Goal: Complete application form

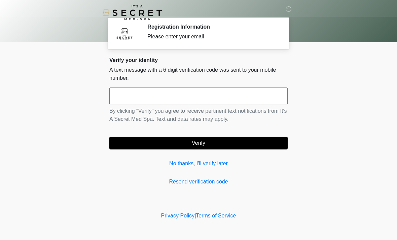
click at [261, 93] on input "text" at bounding box center [198, 96] width 178 height 17
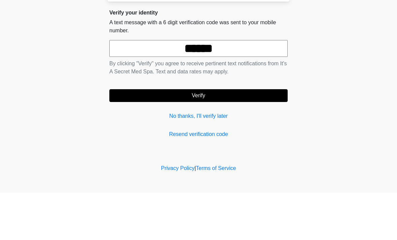
type input "******"
click at [260, 137] on button "Verify" at bounding box center [198, 143] width 178 height 13
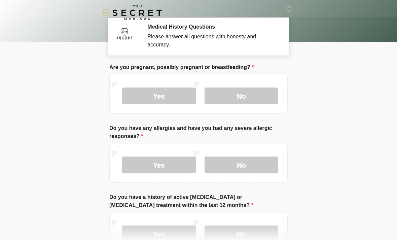
click at [265, 92] on label "No" at bounding box center [242, 96] width 74 height 17
click at [250, 165] on label "No" at bounding box center [242, 165] width 74 height 17
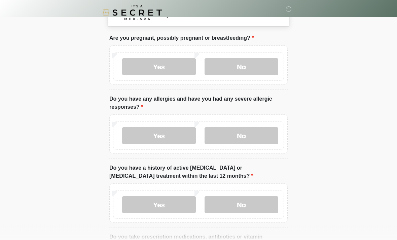
click at [256, 202] on label "No" at bounding box center [242, 205] width 74 height 17
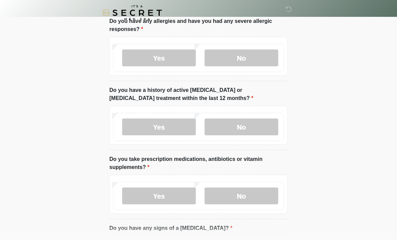
click at [254, 192] on label "No" at bounding box center [242, 195] width 74 height 17
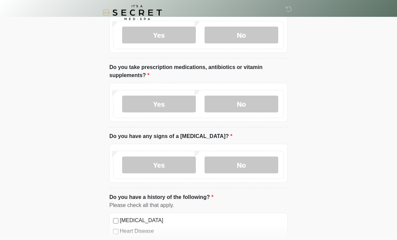
scroll to position [198, 0]
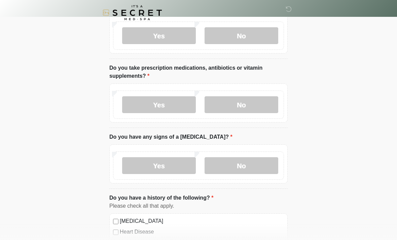
click at [260, 157] on label "No" at bounding box center [242, 165] width 74 height 17
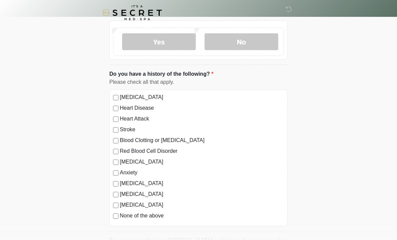
scroll to position [325, 0]
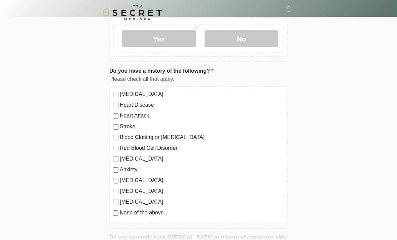
click at [117, 209] on div "None of the above" at bounding box center [198, 213] width 171 height 8
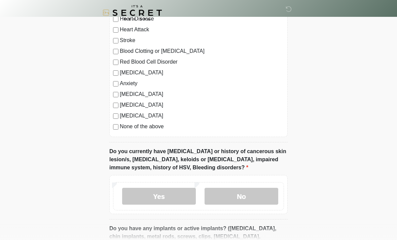
click at [256, 193] on label "No" at bounding box center [242, 196] width 74 height 17
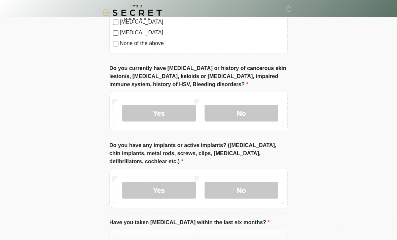
scroll to position [495, 0]
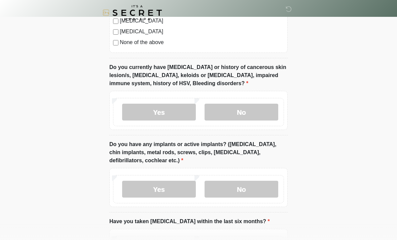
click at [261, 181] on label "No" at bounding box center [242, 189] width 74 height 17
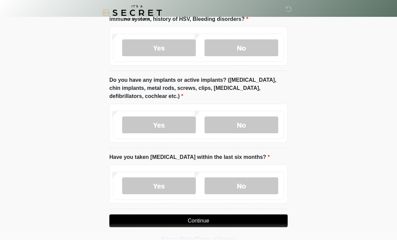
scroll to position [560, 0]
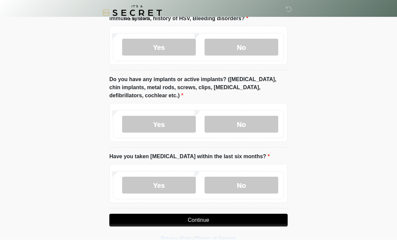
click at [260, 181] on label "No" at bounding box center [242, 185] width 74 height 17
click at [262, 217] on button "Continue" at bounding box center [198, 220] width 178 height 13
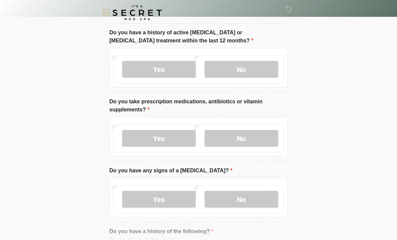
scroll to position [0, 0]
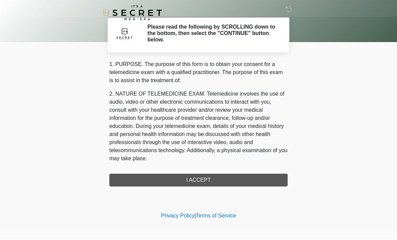
click at [252, 178] on div "1. PURPOSE. The purpose of this form is to obtain your consent for a telemedici…" at bounding box center [198, 123] width 178 height 126
click at [239, 179] on div "1. PURPOSE. The purpose of this form is to obtain your consent for a telemedici…" at bounding box center [198, 123] width 178 height 126
click at [222, 179] on div "1. PURPOSE. The purpose of this form is to obtain your consent for a telemedici…" at bounding box center [198, 123] width 178 height 126
click at [207, 182] on div "1. PURPOSE. The purpose of this form is to obtain your consent for a telemedici…" at bounding box center [198, 123] width 178 height 126
click at [212, 176] on div "1. PURPOSE. The purpose of this form is to obtain your consent for a telemedici…" at bounding box center [198, 123] width 178 height 126
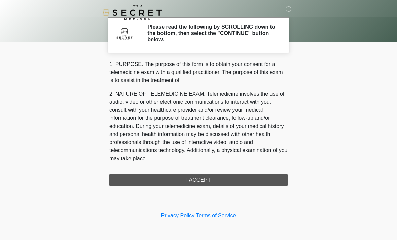
click at [199, 174] on div "1. PURPOSE. The purpose of this form is to obtain your consent for a telemedici…" at bounding box center [198, 123] width 178 height 126
click at [201, 174] on div "1. PURPOSE. The purpose of this form is to obtain your consent for a telemedici…" at bounding box center [198, 123] width 178 height 126
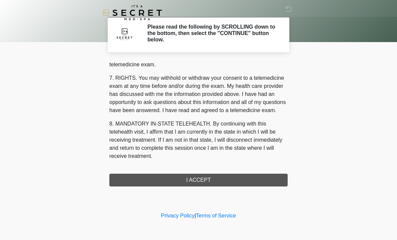
click at [217, 180] on div "1. PURPOSE. The purpose of this form is to obtain your consent for a telemedici…" at bounding box center [198, 123] width 178 height 126
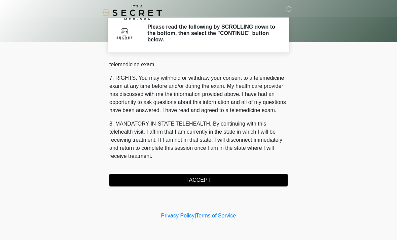
click at [217, 180] on button "I ACCEPT" at bounding box center [198, 180] width 178 height 13
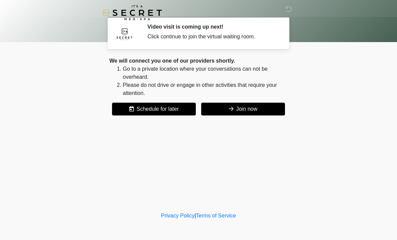
click at [268, 106] on button "Join now" at bounding box center [243, 109] width 84 height 13
